Goal: Task Accomplishment & Management: Manage account settings

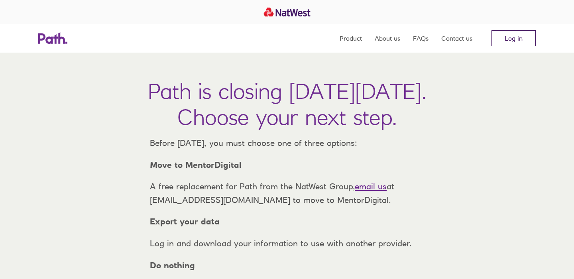
click at [510, 42] on link "Log in" at bounding box center [513, 38] width 44 height 16
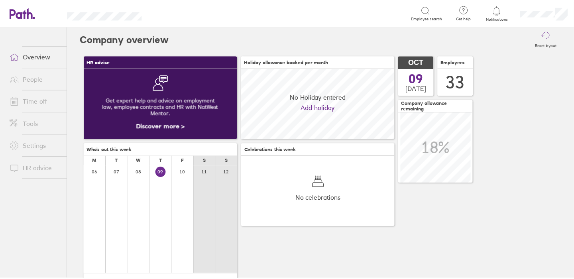
scroll to position [71, 155]
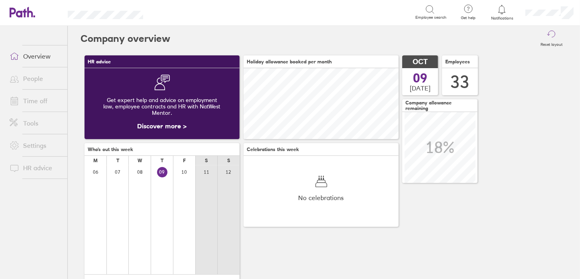
click at [36, 102] on link "Time off" at bounding box center [35, 101] width 64 height 16
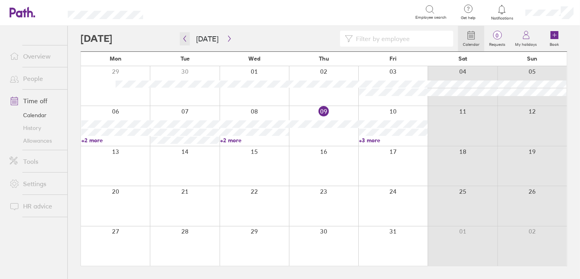
click at [184, 42] on button "button" at bounding box center [185, 38] width 10 height 13
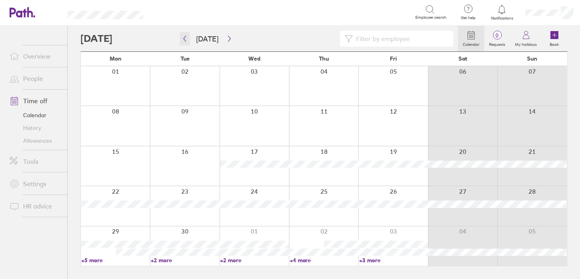
click at [184, 42] on button "button" at bounding box center [185, 38] width 10 height 13
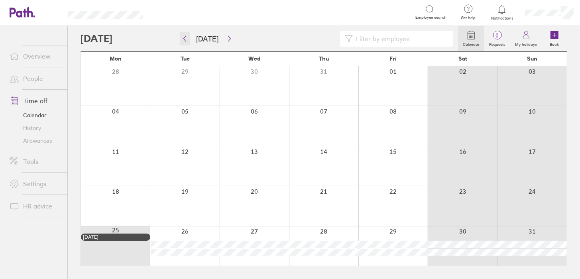
click at [184, 42] on button "button" at bounding box center [185, 38] width 10 height 13
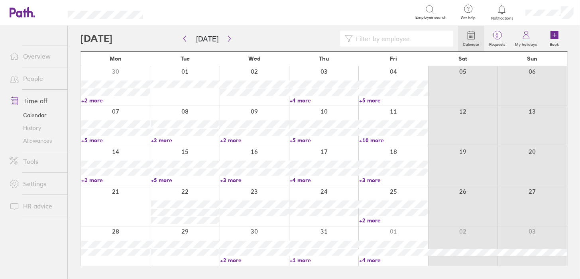
click at [300, 140] on link "+5 more" at bounding box center [324, 140] width 69 height 7
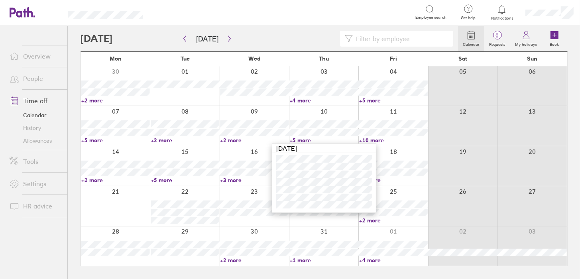
click at [230, 180] on link "+3 more" at bounding box center [254, 180] width 69 height 7
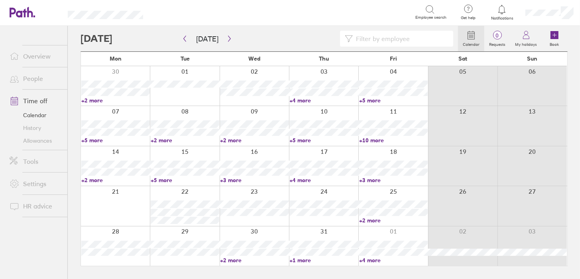
click at [236, 139] on link "+2 more" at bounding box center [254, 140] width 69 height 7
click at [303, 139] on link "+5 more" at bounding box center [324, 140] width 69 height 7
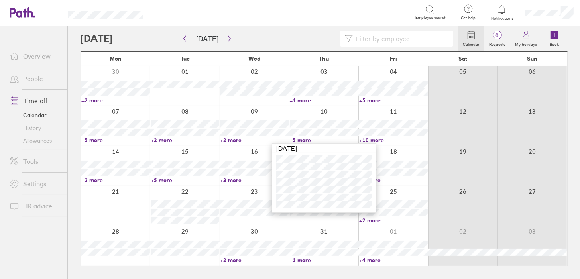
click at [374, 139] on link "+10 more" at bounding box center [393, 140] width 69 height 7
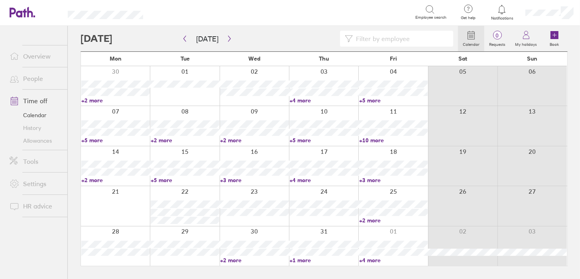
click at [374, 138] on link "+10 more" at bounding box center [393, 140] width 69 height 7
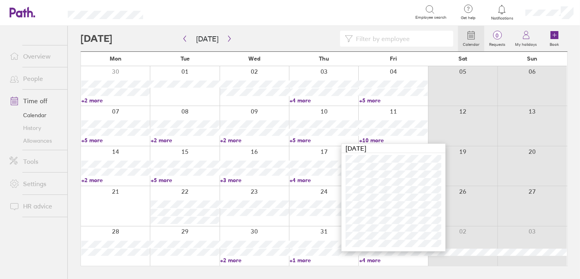
click at [92, 181] on link "+2 more" at bounding box center [115, 180] width 69 height 7
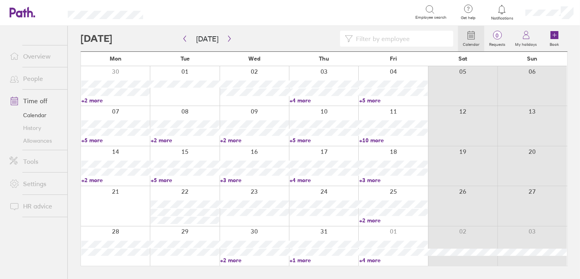
click at [98, 180] on link "+2 more" at bounding box center [115, 180] width 69 height 7
click at [162, 179] on link "+5 more" at bounding box center [185, 180] width 69 height 7
click at [168, 178] on link "+5 more" at bounding box center [185, 180] width 69 height 7
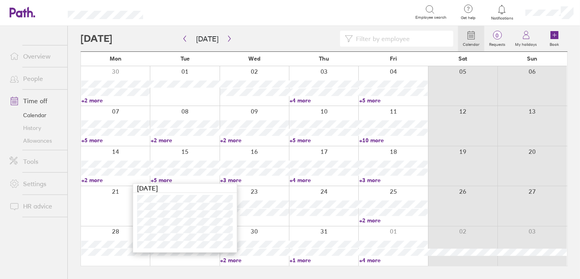
click at [233, 179] on link "+3 more" at bounding box center [254, 180] width 69 height 7
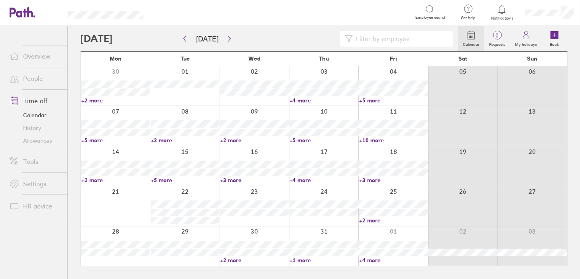
click at [233, 179] on link "+3 more" at bounding box center [254, 180] width 69 height 7
click at [304, 178] on link "+4 more" at bounding box center [324, 180] width 69 height 7
click at [390, 186] on div at bounding box center [392, 205] width 69 height 39
click at [375, 181] on link "+3 more" at bounding box center [393, 180] width 69 height 7
click at [330, 224] on div at bounding box center [323, 205] width 69 height 39
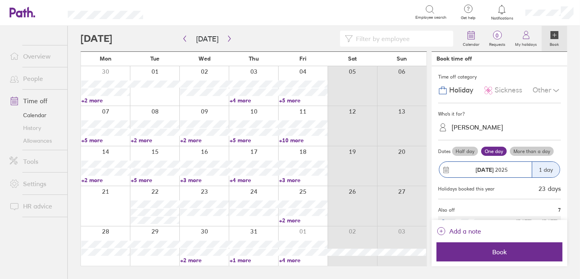
click at [316, 224] on div at bounding box center [302, 205] width 49 height 39
click at [296, 223] on link "+2 more" at bounding box center [303, 220] width 49 height 7
click at [226, 39] on icon "button" at bounding box center [229, 38] width 6 height 6
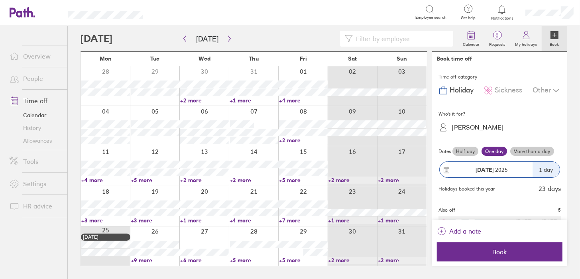
click at [191, 101] on link "+2 more" at bounding box center [204, 100] width 49 height 7
click at [244, 101] on link "+1 more" at bounding box center [254, 100] width 49 height 7
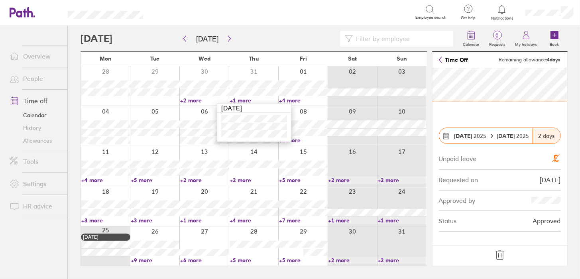
click at [292, 98] on link "+4 more" at bounding box center [303, 100] width 49 height 7
click at [290, 99] on link "+4 more" at bounding box center [303, 100] width 49 height 7
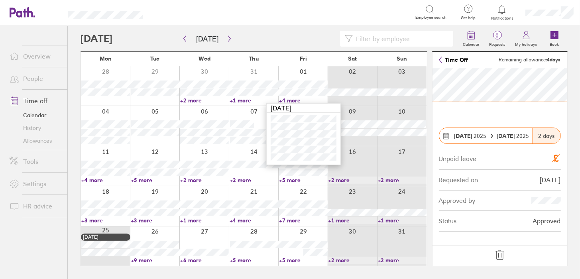
click at [143, 178] on link "+5 more" at bounding box center [155, 180] width 49 height 7
click at [289, 140] on link "+2 more" at bounding box center [303, 140] width 49 height 7
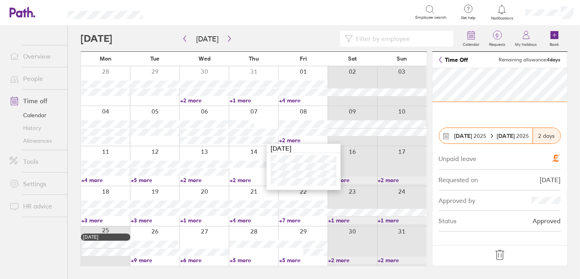
click at [96, 181] on link "+4 more" at bounding box center [105, 180] width 49 height 7
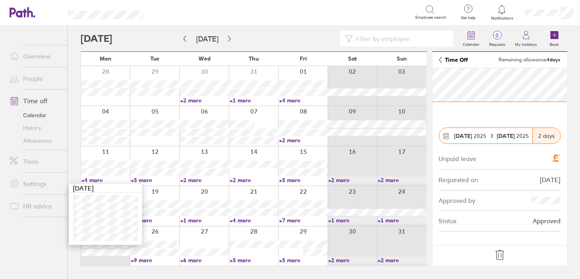
click at [151, 182] on link "+5 more" at bounding box center [155, 180] width 49 height 7
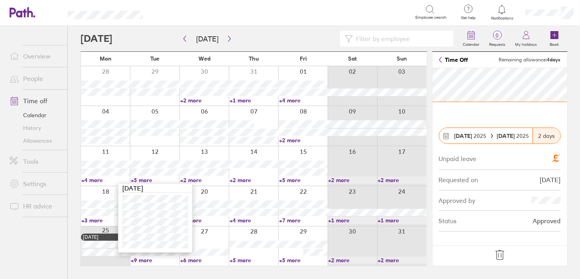
click at [194, 178] on link "+2 more" at bounding box center [204, 180] width 49 height 7
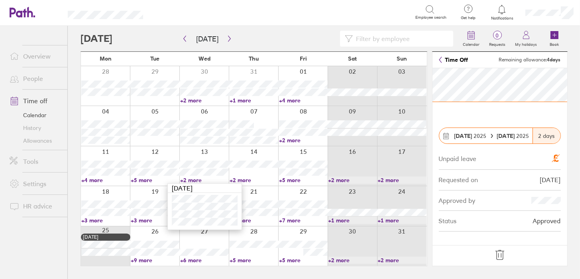
click at [245, 181] on link "+2 more" at bounding box center [254, 180] width 49 height 7
click at [295, 182] on link "+5 more" at bounding box center [303, 180] width 49 height 7
click at [294, 180] on link "+5 more" at bounding box center [303, 180] width 49 height 7
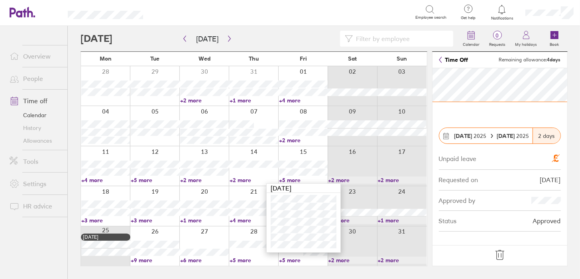
click at [95, 221] on link "+3 more" at bounding box center [105, 220] width 49 height 7
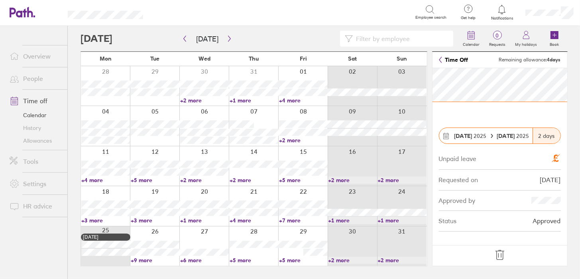
drag, startPoint x: 91, startPoint y: 219, endPoint x: 114, endPoint y: 219, distance: 23.1
click at [91, 219] on link "+3 more" at bounding box center [105, 220] width 49 height 7
click at [148, 222] on link "+3 more" at bounding box center [155, 220] width 49 height 7
click at [147, 221] on link "+3 more" at bounding box center [155, 220] width 49 height 7
click at [194, 218] on link "+1 more" at bounding box center [204, 220] width 49 height 7
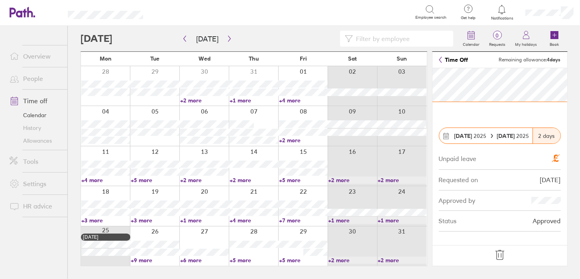
click at [194, 218] on link "+1 more" at bounding box center [204, 220] width 49 height 7
drag, startPoint x: 243, startPoint y: 220, endPoint x: 249, endPoint y: 220, distance: 5.2
click at [243, 220] on link "+4 more" at bounding box center [254, 220] width 49 height 7
click at [249, 220] on link "+4 more" at bounding box center [254, 220] width 49 height 7
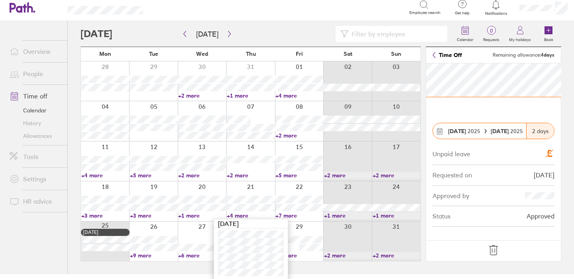
scroll to position [6, 0]
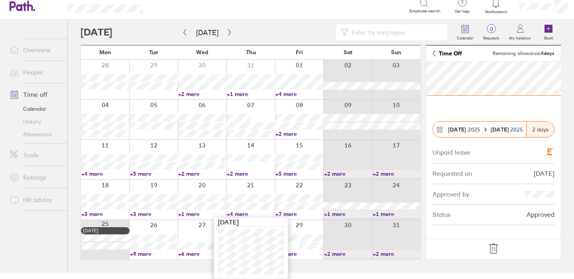
click at [288, 215] on link "+7 more" at bounding box center [299, 213] width 48 height 7
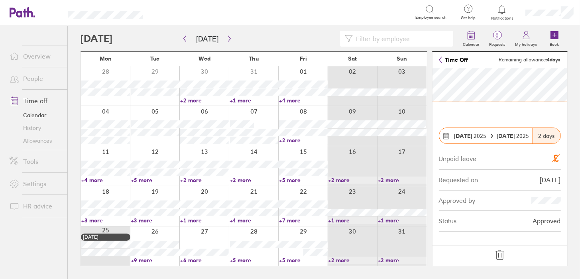
click at [293, 221] on link "+7 more" at bounding box center [303, 220] width 49 height 7
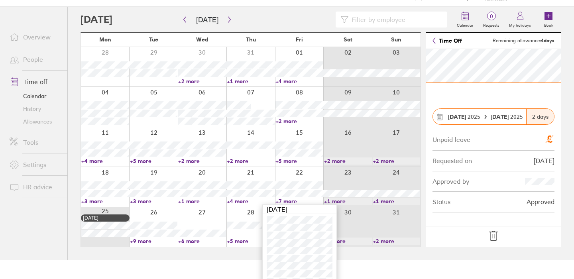
scroll to position [29, 0]
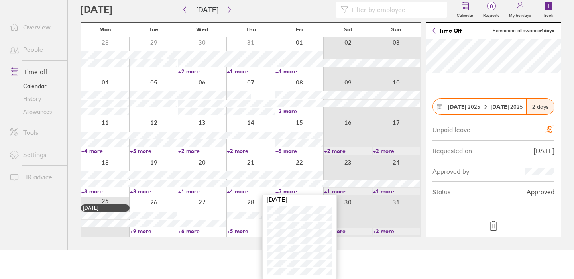
click at [146, 230] on link "+9 more" at bounding box center [154, 231] width 48 height 7
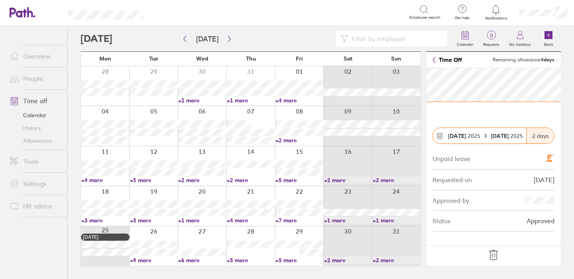
scroll to position [0, 0]
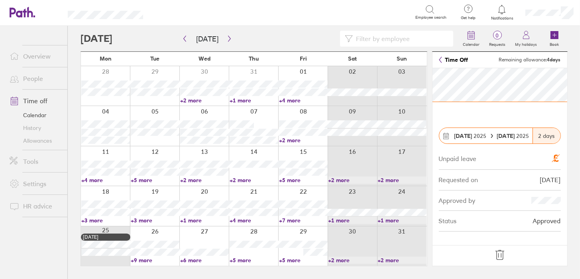
click at [146, 230] on div at bounding box center [154, 245] width 49 height 39
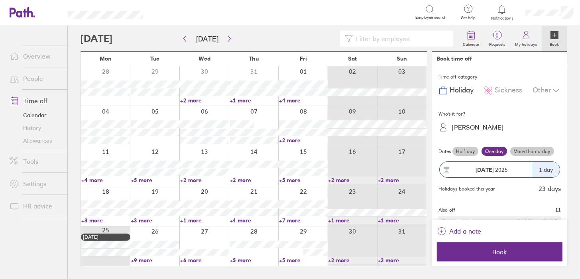
click at [140, 259] on link "+9 more" at bounding box center [155, 260] width 49 height 7
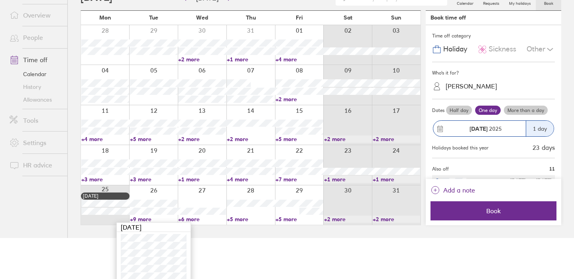
scroll to position [84, 0]
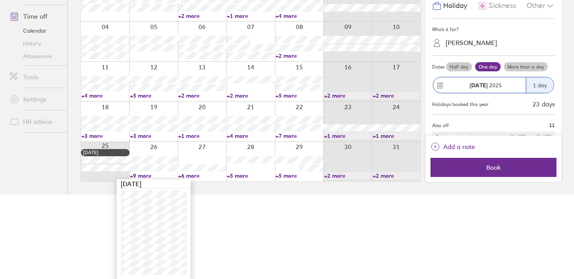
click at [192, 177] on link "+6 more" at bounding box center [202, 175] width 48 height 7
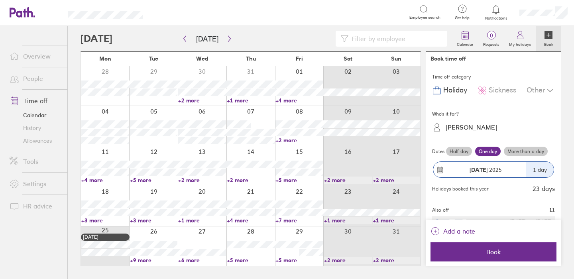
scroll to position [0, 0]
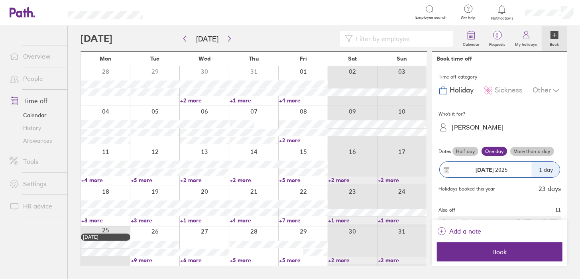
click at [196, 178] on link "+2 more" at bounding box center [204, 180] width 49 height 7
click at [201, 262] on link "+6 more" at bounding box center [204, 260] width 49 height 7
click at [195, 260] on link "+6 more" at bounding box center [204, 260] width 49 height 7
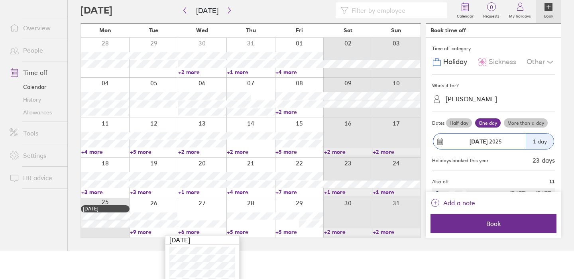
scroll to position [54, 0]
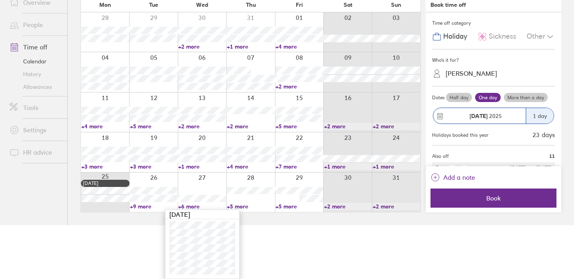
click at [237, 204] on link "+5 more" at bounding box center [251, 206] width 48 height 7
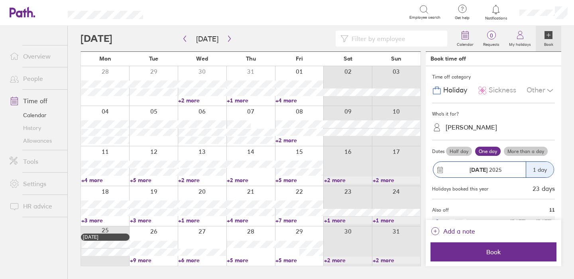
scroll to position [0, 0]
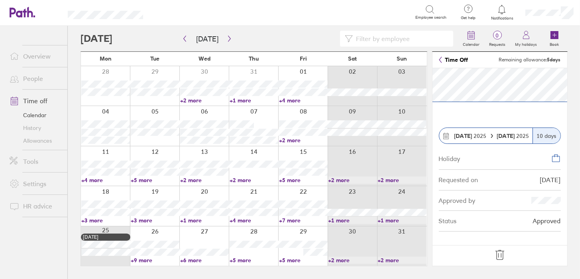
click at [243, 262] on link "+5 more" at bounding box center [254, 260] width 49 height 7
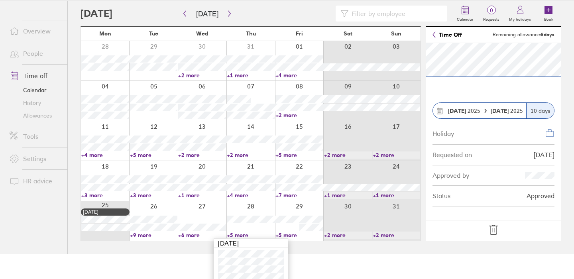
scroll to position [46, 0]
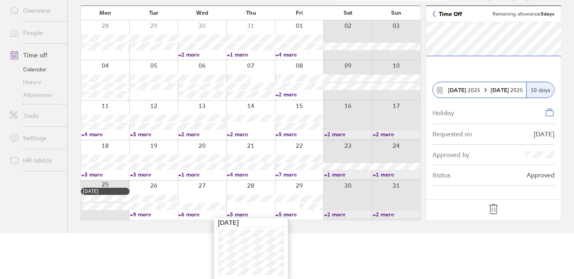
click at [190, 213] on link "+6 more" at bounding box center [202, 214] width 48 height 7
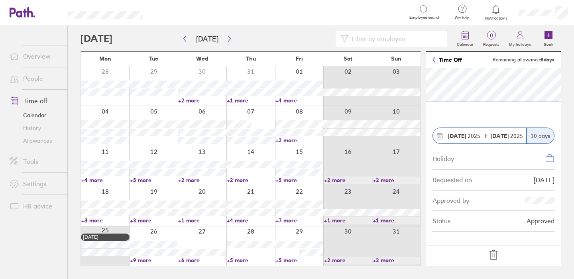
scroll to position [0, 0]
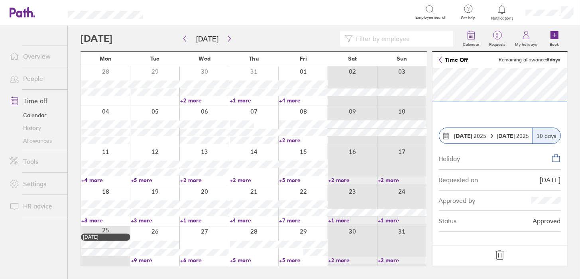
click at [197, 259] on link "+6 more" at bounding box center [204, 260] width 49 height 7
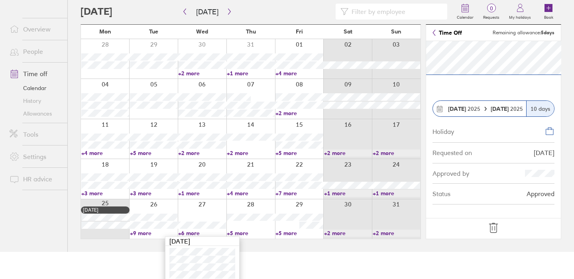
scroll to position [54, 0]
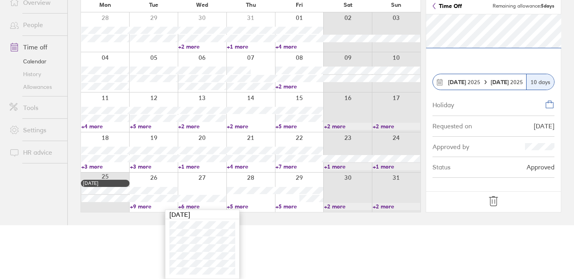
click at [286, 206] on link "+5 more" at bounding box center [299, 206] width 48 height 7
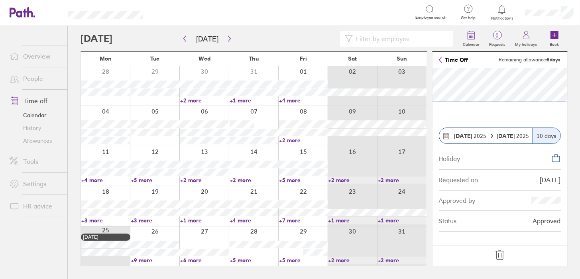
click at [295, 259] on link "+5 more" at bounding box center [303, 260] width 49 height 7
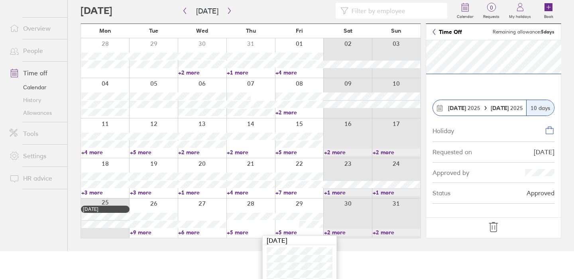
scroll to position [54, 0]
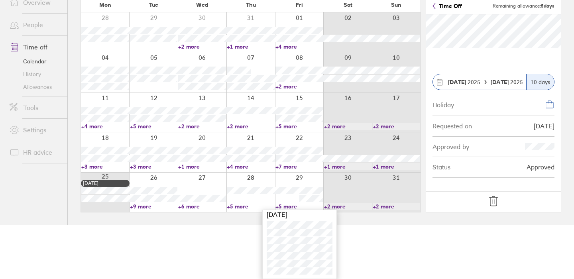
click at [236, 207] on link "+5 more" at bounding box center [251, 206] width 48 height 7
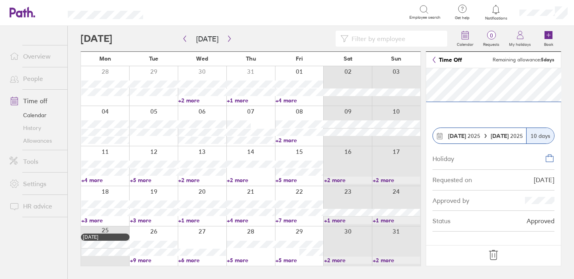
scroll to position [0, 0]
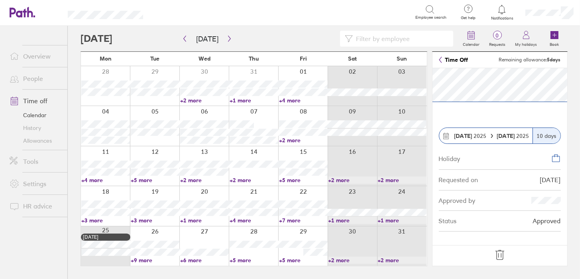
click at [237, 260] on link "+5 more" at bounding box center [254, 260] width 49 height 7
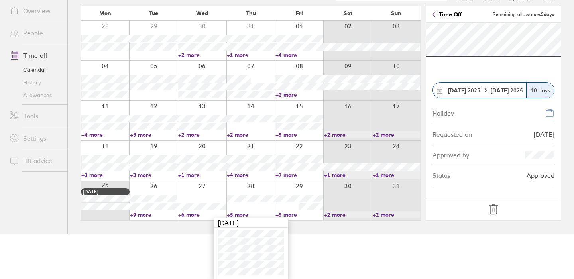
scroll to position [46, 0]
click at [288, 214] on link "+5 more" at bounding box center [299, 214] width 48 height 7
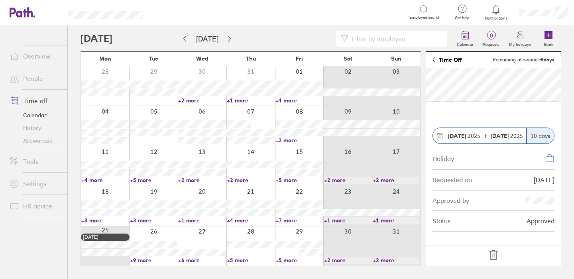
scroll to position [0, 0]
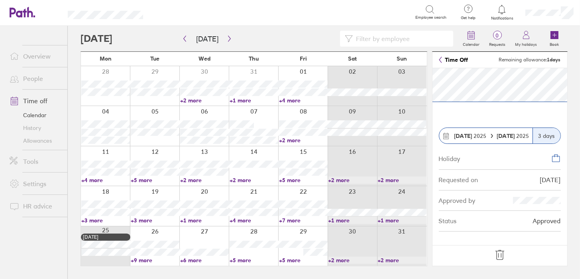
click at [293, 261] on link "+5 more" at bounding box center [303, 260] width 49 height 7
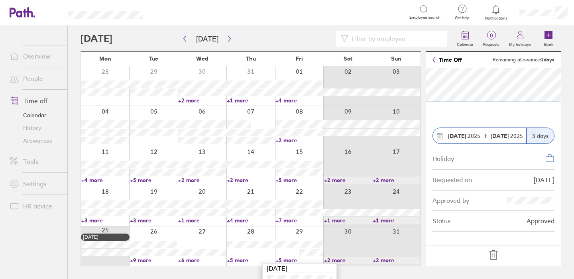
scroll to position [54, 0]
click at [224, 39] on button "button" at bounding box center [229, 38] width 10 height 13
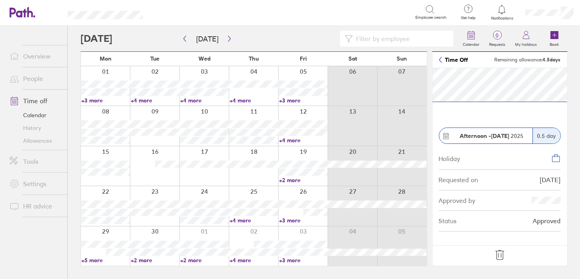
click at [93, 100] on link "+3 more" at bounding box center [105, 100] width 49 height 7
click at [138, 100] on link "+4 more" at bounding box center [155, 100] width 49 height 7
click at [147, 100] on link "+4 more" at bounding box center [155, 100] width 49 height 7
click at [194, 102] on link "+4 more" at bounding box center [204, 100] width 49 height 7
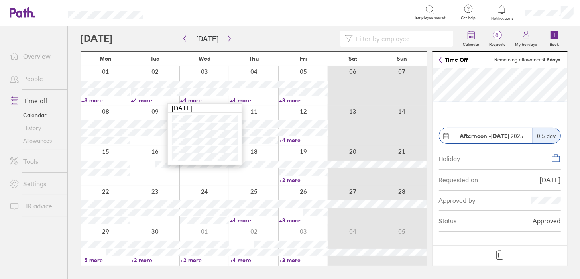
click at [244, 100] on link "+4 more" at bounding box center [254, 100] width 49 height 7
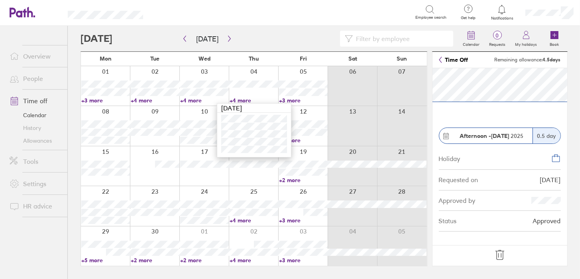
click at [294, 97] on link "+3 more" at bounding box center [303, 100] width 49 height 7
drag, startPoint x: 287, startPoint y: 96, endPoint x: 299, endPoint y: 101, distance: 12.4
click at [287, 97] on link "+3 more" at bounding box center [303, 100] width 49 height 7
click at [293, 139] on link "+4 more" at bounding box center [303, 140] width 49 height 7
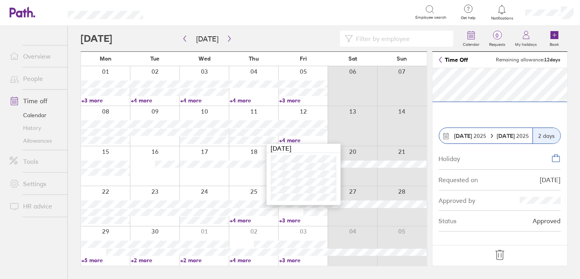
click at [242, 175] on div at bounding box center [253, 165] width 49 height 39
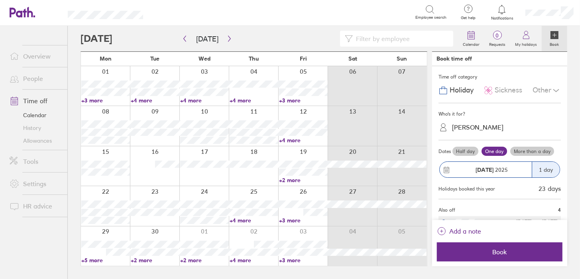
click at [292, 182] on link "+2 more" at bounding box center [303, 180] width 49 height 7
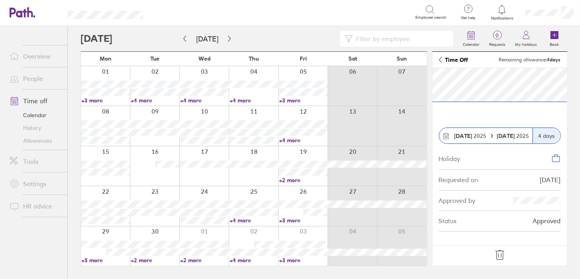
click at [236, 218] on link "+4 more" at bounding box center [254, 220] width 49 height 7
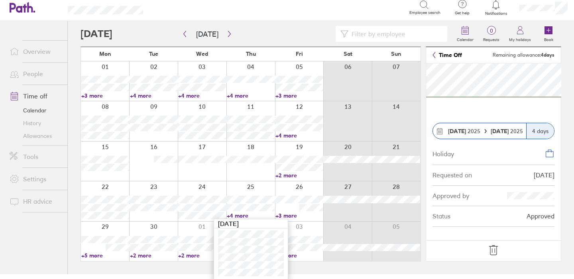
scroll to position [6, 0]
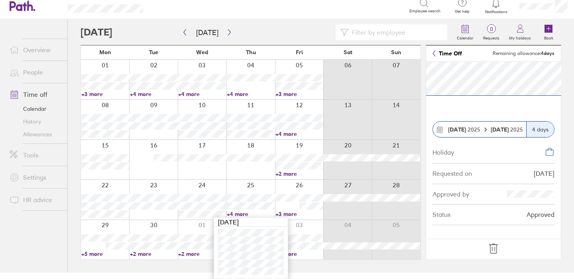
click at [290, 212] on link "+3 more" at bounding box center [299, 213] width 48 height 7
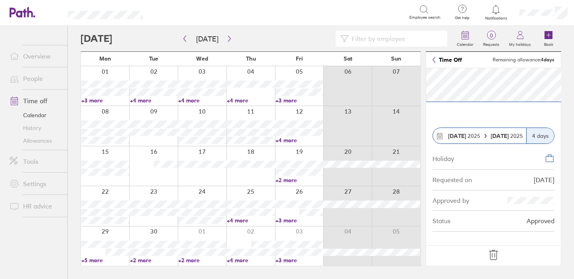
scroll to position [0, 0]
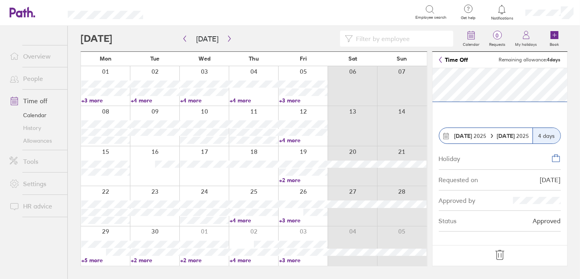
click at [291, 220] on link "+3 more" at bounding box center [303, 220] width 49 height 7
click at [92, 261] on link "+5 more" at bounding box center [105, 260] width 49 height 7
click at [93, 260] on link "+5 more" at bounding box center [105, 260] width 49 height 7
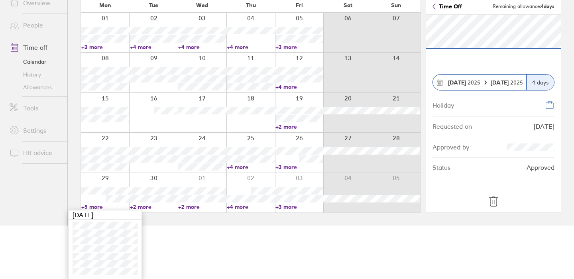
scroll to position [54, 0]
drag, startPoint x: 157, startPoint y: 226, endPoint x: 151, endPoint y: 222, distance: 7.9
click at [157, 225] on html "Search Employee search Get help FAQs Contact us Notifications My profile Sign o…" at bounding box center [287, 85] width 574 height 279
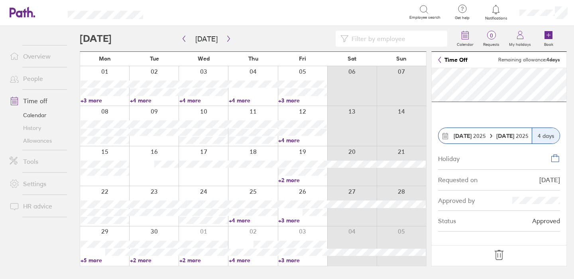
scroll to position [0, 0]
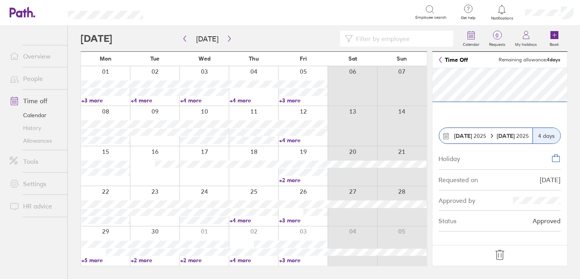
click at [149, 257] on link "+2 more" at bounding box center [155, 260] width 49 height 7
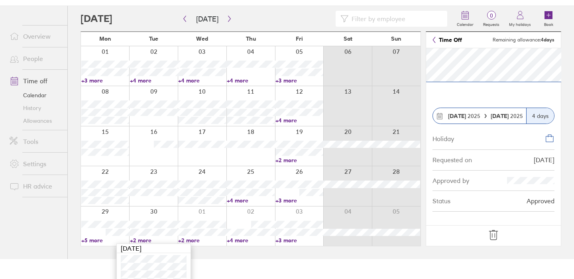
scroll to position [30, 0]
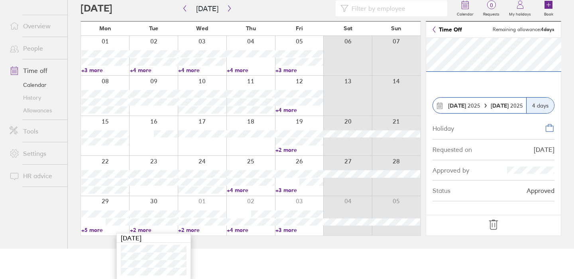
click at [186, 229] on link "+2 more" at bounding box center [202, 229] width 48 height 7
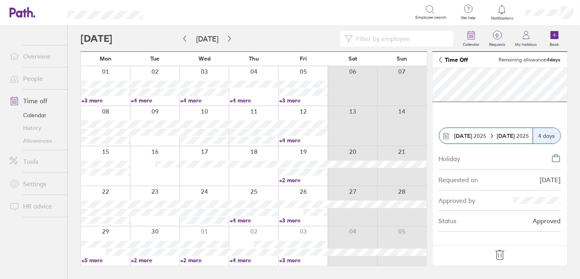
click at [193, 229] on div at bounding box center [203, 245] width 49 height 39
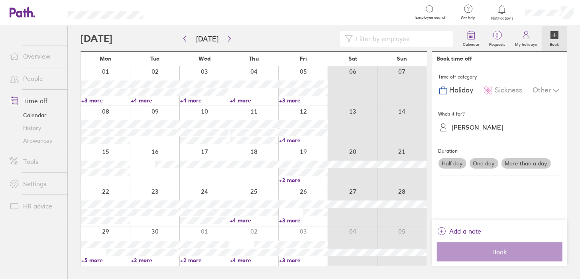
click at [194, 258] on link "+2 more" at bounding box center [204, 260] width 49 height 7
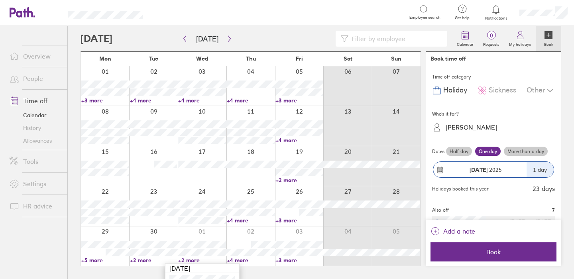
scroll to position [30, 0]
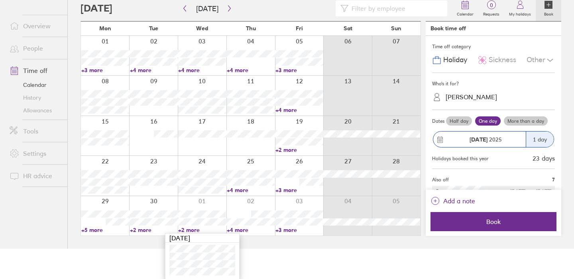
click at [242, 228] on link "+4 more" at bounding box center [251, 229] width 48 height 7
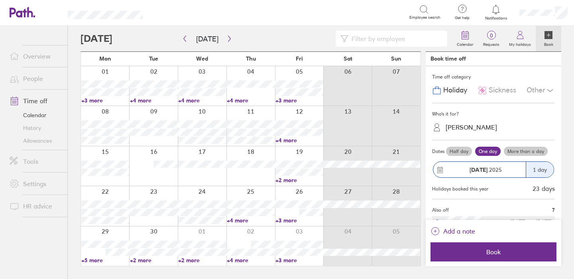
scroll to position [0, 0]
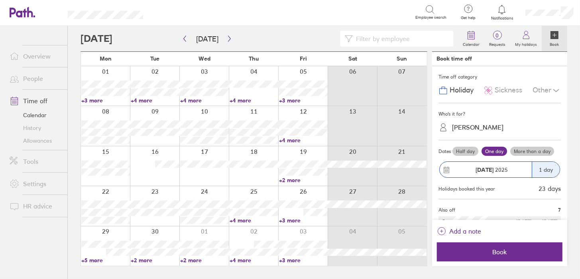
drag, startPoint x: 246, startPoint y: 248, endPoint x: 243, endPoint y: 259, distance: 11.6
click at [243, 257] on div "29 30 01 02 03 04 05 +5 more +2 more +2 more +4 more +3 more" at bounding box center [254, 246] width 346 height 40
click at [243, 259] on link "+4 more" at bounding box center [254, 260] width 49 height 7
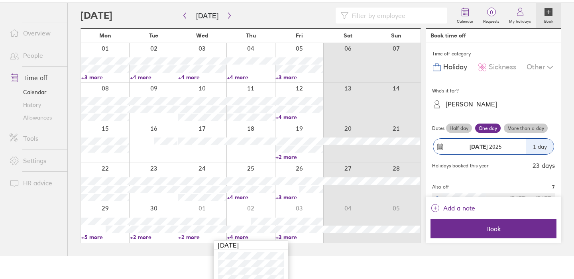
scroll to position [46, 0]
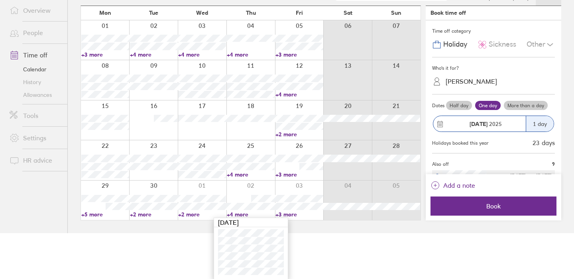
click at [284, 215] on link "+3 more" at bounding box center [299, 214] width 48 height 7
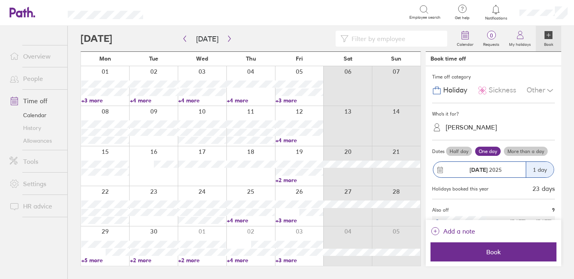
scroll to position [0, 0]
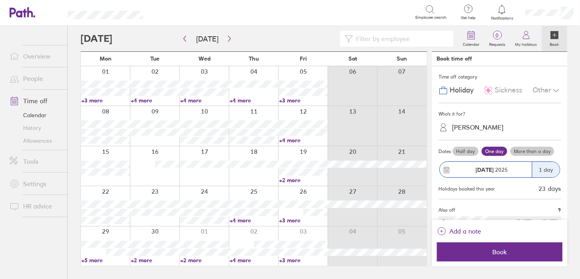
click at [290, 213] on div at bounding box center [302, 205] width 49 height 39
click at [284, 259] on link "+3 more" at bounding box center [303, 260] width 49 height 7
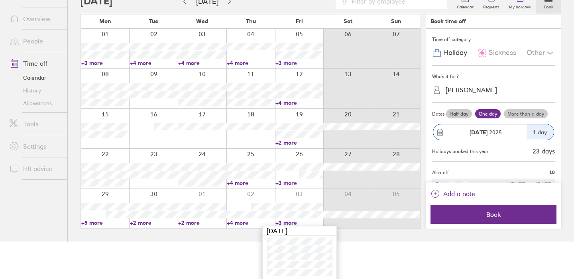
scroll to position [38, 0]
click at [233, 222] on link "+4 more" at bounding box center [251, 221] width 48 height 7
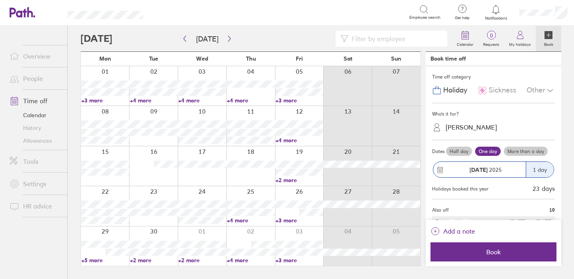
scroll to position [0, 0]
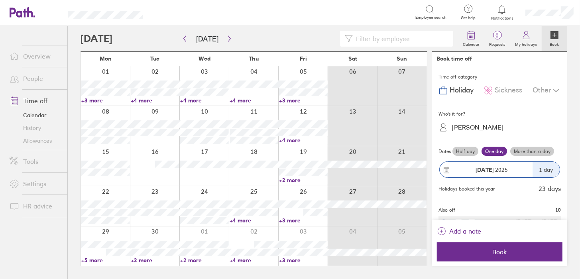
click at [243, 259] on link "+4 more" at bounding box center [254, 260] width 49 height 7
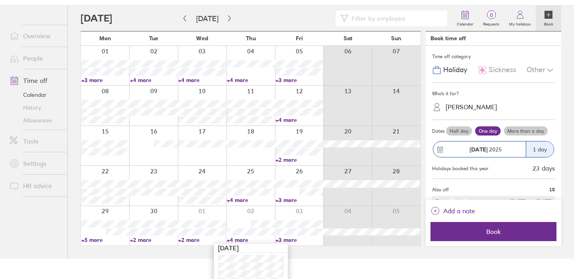
scroll to position [46, 0]
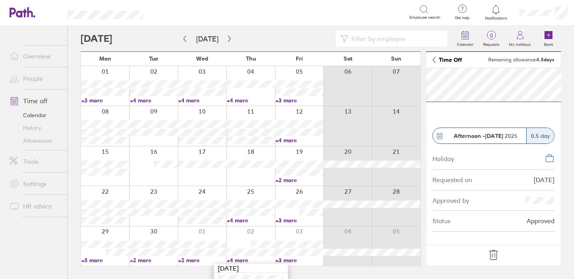
click at [359, 36] on input at bounding box center [395, 38] width 94 height 15
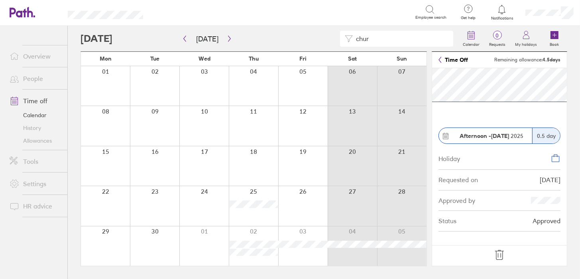
type input "chur"
